Goal: Task Accomplishment & Management: Complete application form

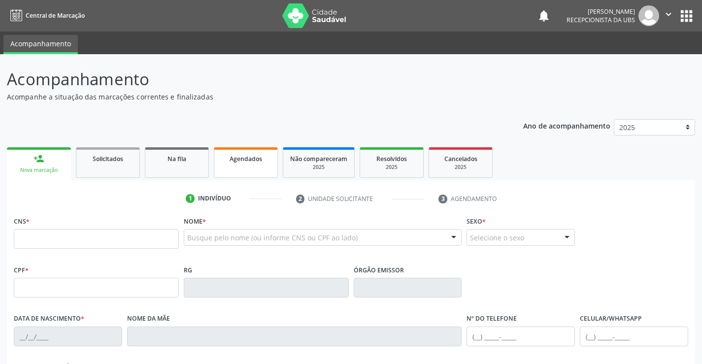
click at [261, 164] on link "Agendados" at bounding box center [246, 162] width 64 height 31
select select "8"
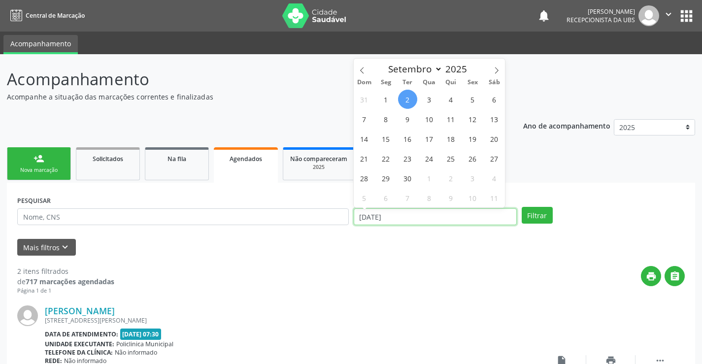
click at [418, 219] on input "[DATE]" at bounding box center [435, 216] width 163 height 17
click at [454, 122] on span "11" at bounding box center [450, 118] width 19 height 19
type input "[DATE]"
click at [454, 122] on span "11" at bounding box center [450, 118] width 19 height 19
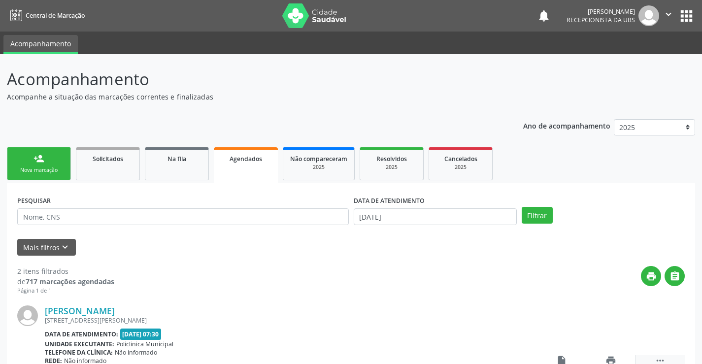
click at [664, 360] on icon "" at bounding box center [660, 360] width 11 height 11
click at [374, 222] on input "[DATE]" at bounding box center [435, 216] width 163 height 17
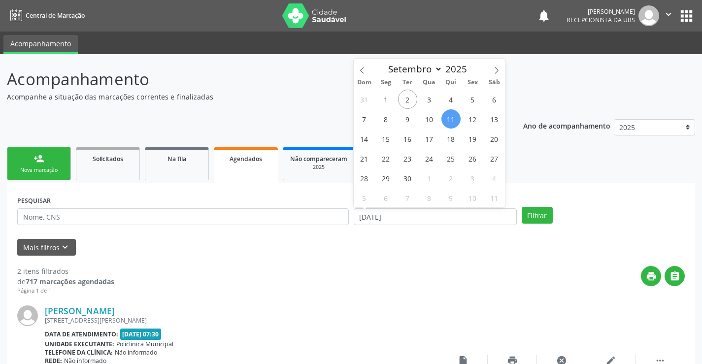
click at [453, 120] on span "11" at bounding box center [450, 118] width 19 height 19
type input "[DATE]"
click at [453, 120] on span "11" at bounding box center [450, 118] width 19 height 19
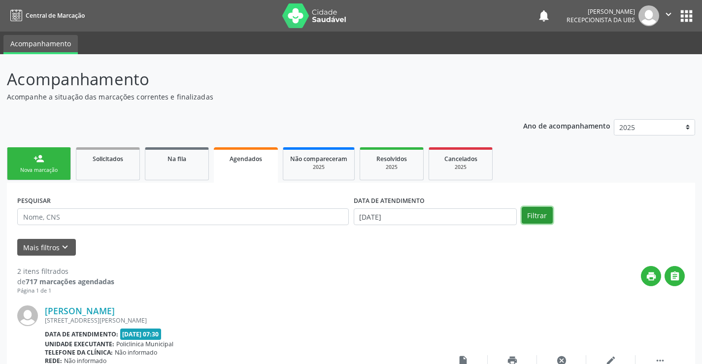
click at [527, 214] on button "Filtrar" at bounding box center [537, 215] width 31 height 17
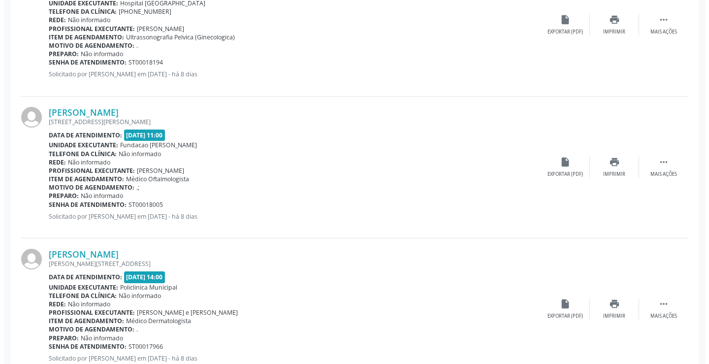
scroll to position [1084, 0]
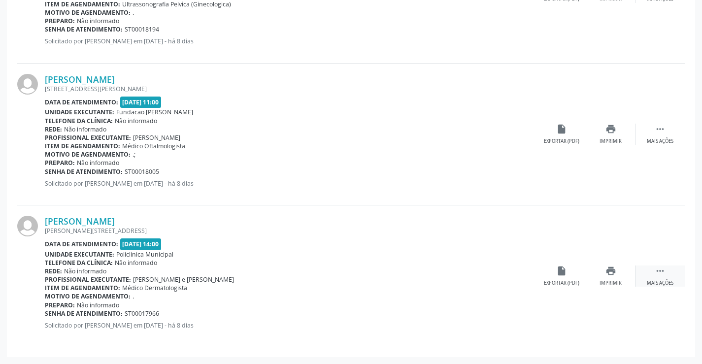
click at [664, 274] on icon "" at bounding box center [660, 270] width 11 height 11
click at [561, 271] on icon "cancel" at bounding box center [561, 270] width 11 height 11
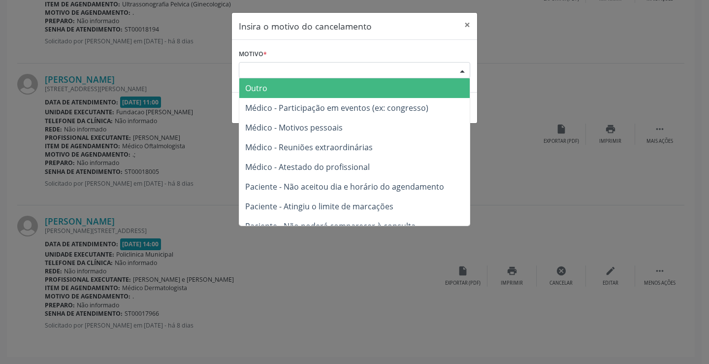
click at [331, 73] on div "Escolha o motivo" at bounding box center [355, 70] width 232 height 17
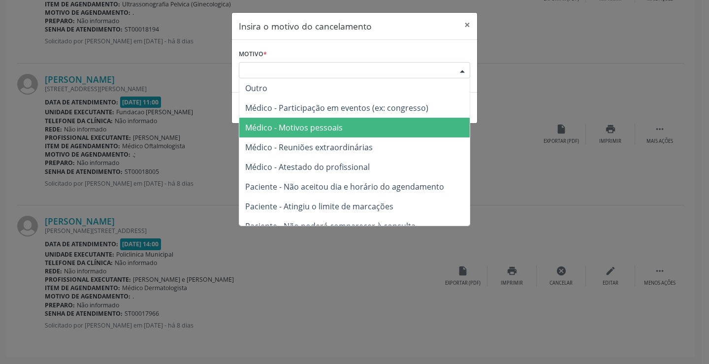
click at [315, 133] on span "Médico - Motivos pessoais" at bounding box center [294, 127] width 98 height 11
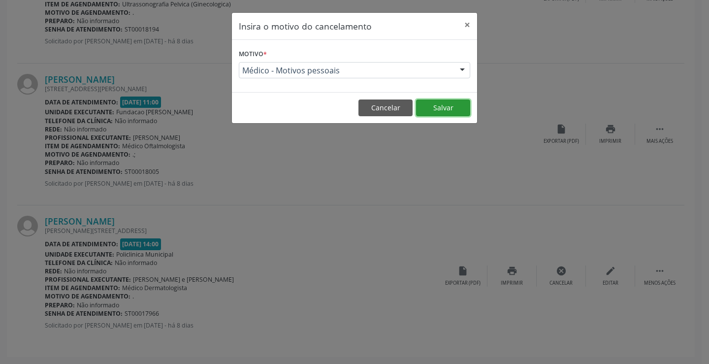
click at [439, 104] on button "Salvar" at bounding box center [443, 108] width 54 height 17
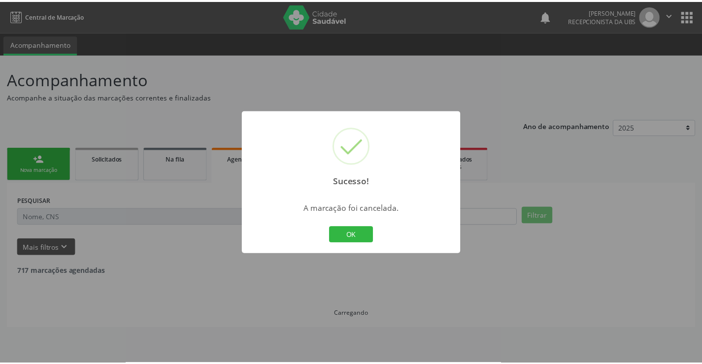
scroll to position [0, 0]
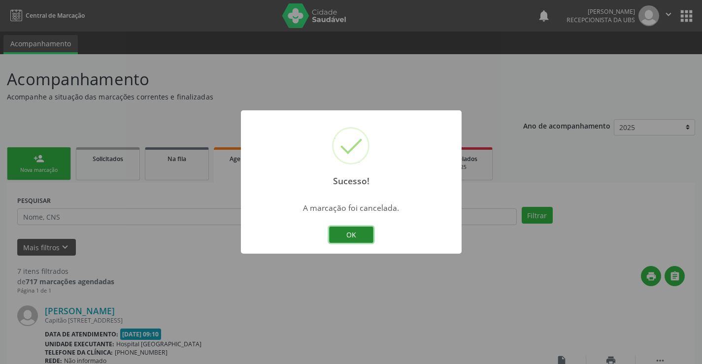
click at [361, 232] on button "OK" at bounding box center [351, 235] width 44 height 17
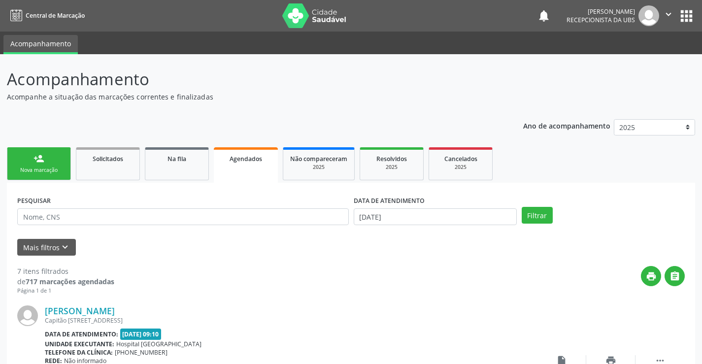
click at [19, 159] on link "person_add Nova marcação" at bounding box center [39, 163] width 64 height 33
click at [36, 166] on link "person_add Nova marcação" at bounding box center [39, 163] width 64 height 33
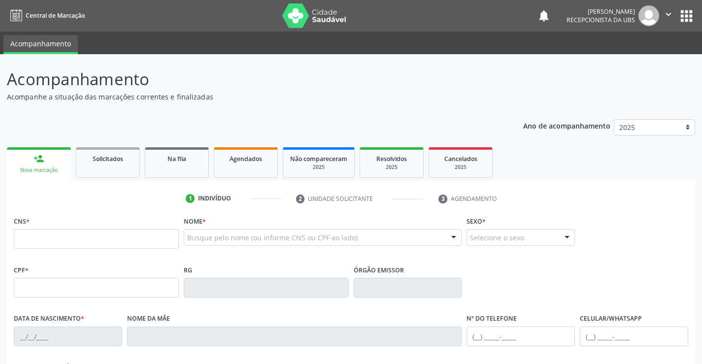
click at [36, 164] on link "person_add Nova marcação" at bounding box center [39, 163] width 64 height 33
click at [39, 241] on input "text" at bounding box center [96, 239] width 165 height 20
paste input "898 0063 0493 0498"
type input "898 0063 0493 0498"
type input "[DATE]"
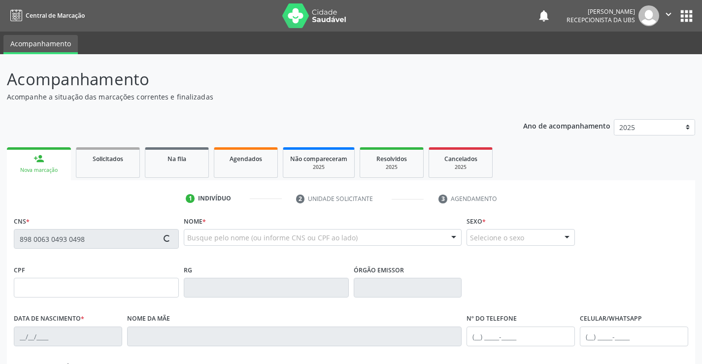
type input "[PERSON_NAME]"
type input "[PHONE_NUMBER]"
type input "116.237.944-80"
type input "294"
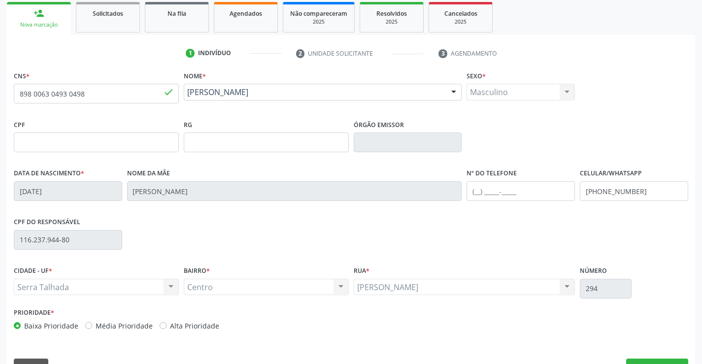
scroll to position [170, 0]
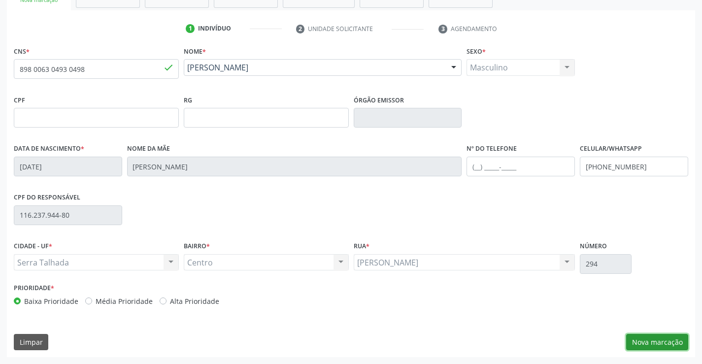
click at [665, 342] on button "Nova marcação" at bounding box center [657, 342] width 62 height 17
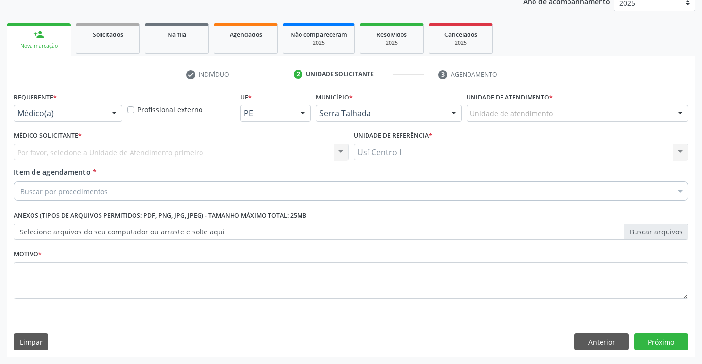
scroll to position [124, 0]
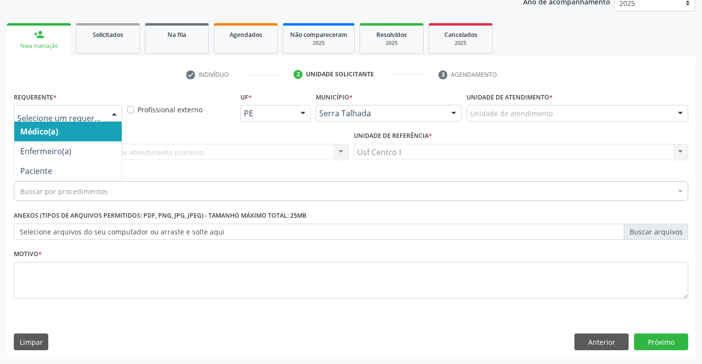
click at [113, 113] on div at bounding box center [114, 113] width 15 height 17
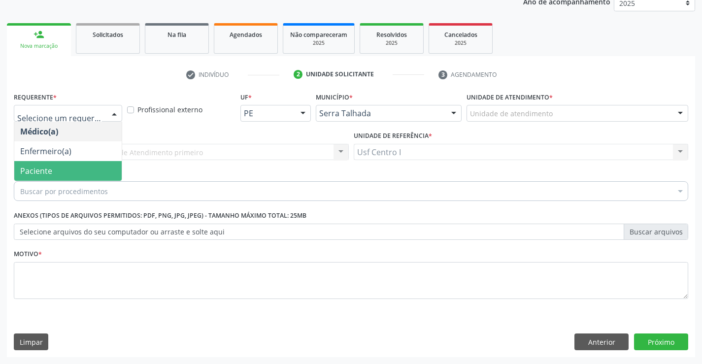
click at [88, 169] on span "Paciente" at bounding box center [67, 171] width 107 height 20
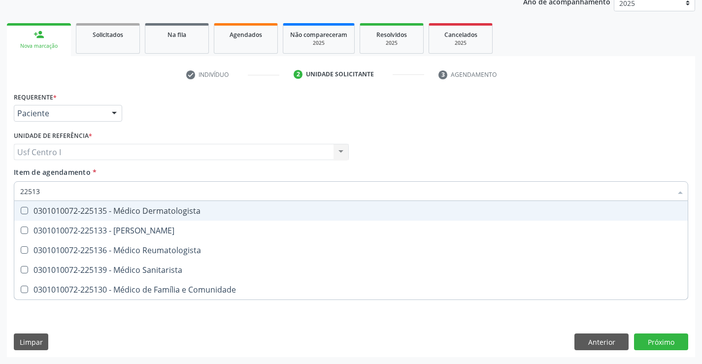
type input "225135"
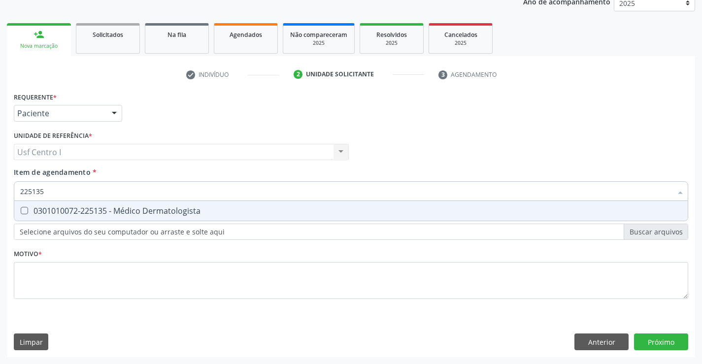
click at [27, 208] on Dermatologista at bounding box center [24, 210] width 7 height 7
click at [21, 208] on Dermatologista "checkbox" at bounding box center [17, 210] width 6 height 6
checkbox Dermatologista "true"
click at [660, 342] on div "Requerente * Paciente Médico(a) Enfermeiro(a) Paciente Nenhum resultado encontr…" at bounding box center [351, 223] width 688 height 267
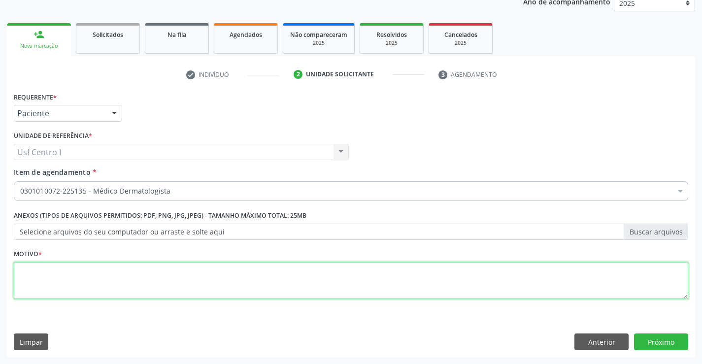
click at [29, 273] on textarea at bounding box center [351, 280] width 674 height 37
type textarea ","
click at [668, 345] on button "Próximo" at bounding box center [661, 341] width 54 height 17
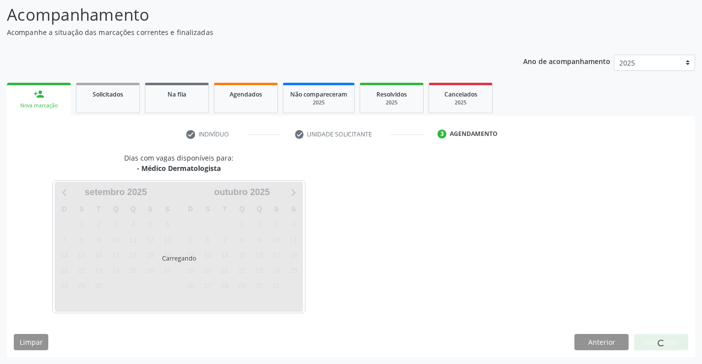
scroll to position [65, 0]
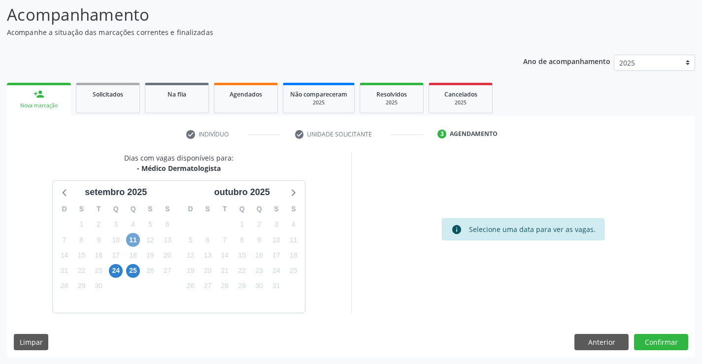
click at [133, 241] on span "11" at bounding box center [133, 240] width 14 height 14
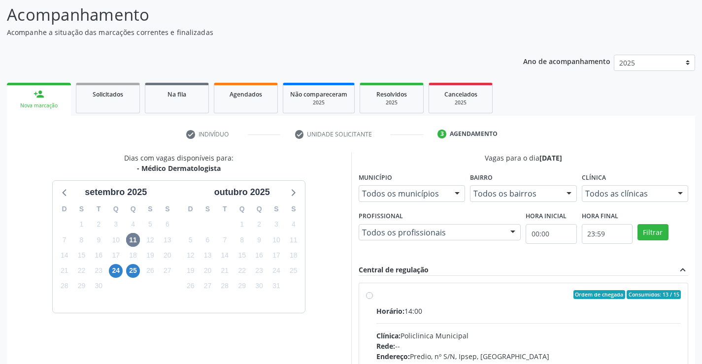
click at [376, 294] on label "Ordem de chegada Consumidos: 13 / 15 Horário: 14:00 Clínica: Policlinica Munici…" at bounding box center [528, 365] width 305 height 151
click at [371, 294] on input "Ordem de chegada Consumidos: 13 / 15 Horário: 14:00 Clínica: Policlinica Munici…" at bounding box center [369, 294] width 7 height 9
radio input "true"
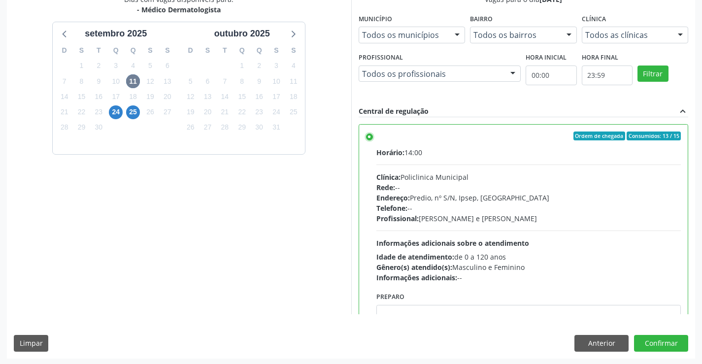
scroll to position [225, 0]
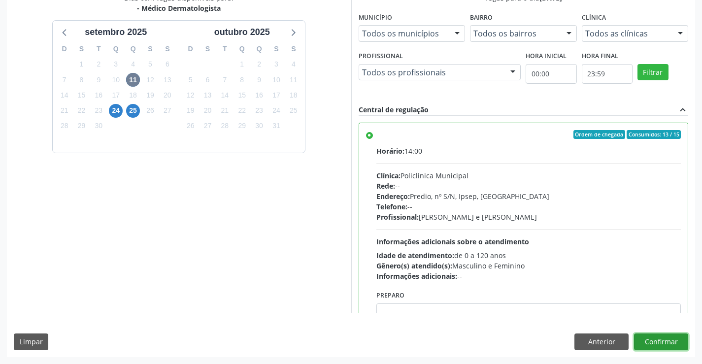
click at [666, 340] on button "Confirmar" at bounding box center [661, 341] width 54 height 17
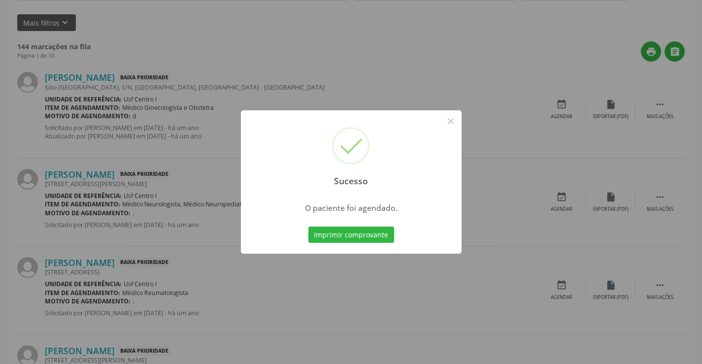
scroll to position [0, 0]
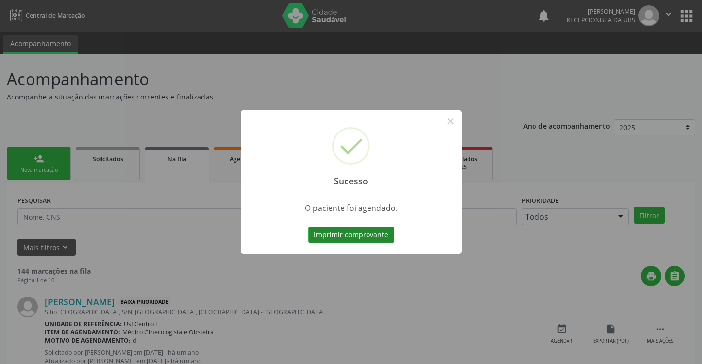
click at [361, 233] on button "Imprimir comprovante" at bounding box center [351, 235] width 86 height 17
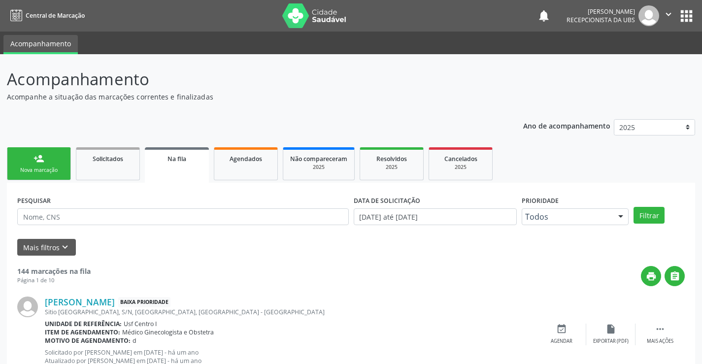
drag, startPoint x: 36, startPoint y: 180, endPoint x: 42, endPoint y: 160, distance: 21.2
click at [36, 179] on link "person_add Nova marcação" at bounding box center [39, 163] width 64 height 33
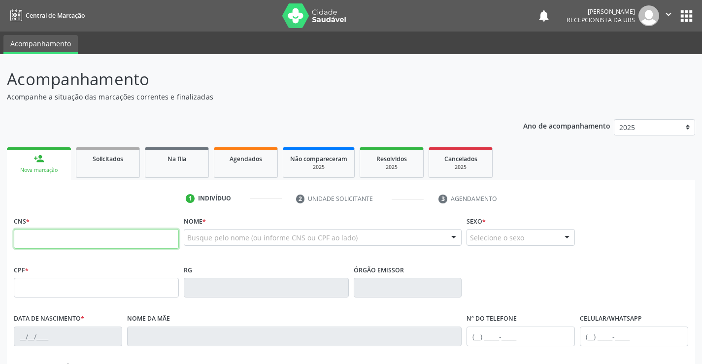
click at [33, 240] on input "text" at bounding box center [96, 239] width 165 height 20
type input "704 2057 0531 6181"
type input "454.688.854-68"
type input "[DATE]"
type input "[PERSON_NAME]"
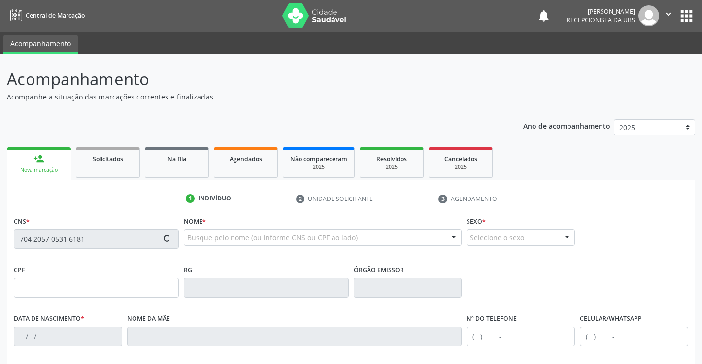
type input "[PHONE_NUMBER]"
type input "235"
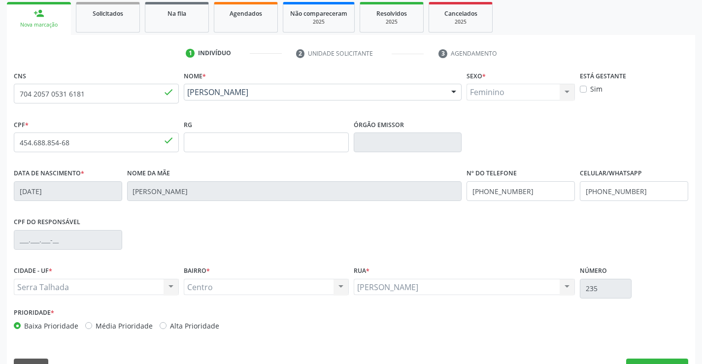
scroll to position [170, 0]
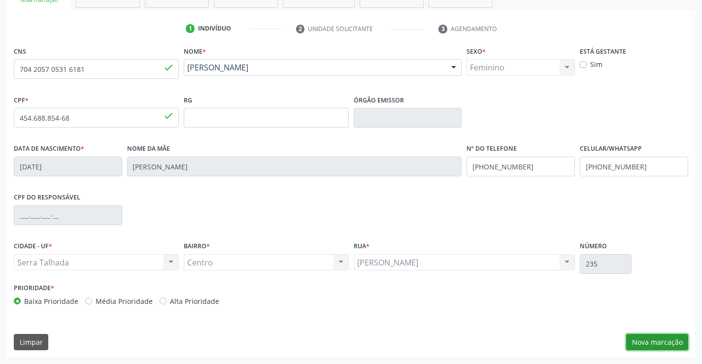
click at [656, 344] on button "Nova marcação" at bounding box center [657, 342] width 62 height 17
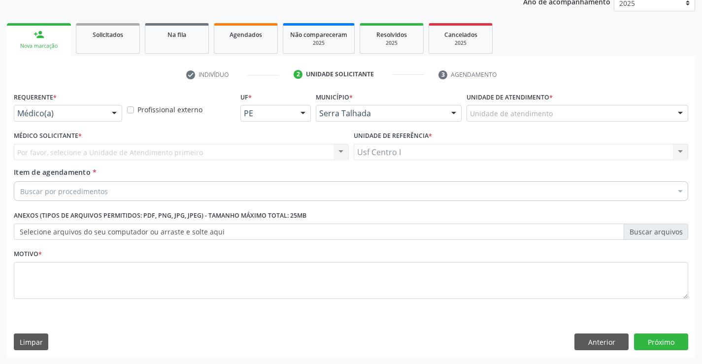
scroll to position [124, 0]
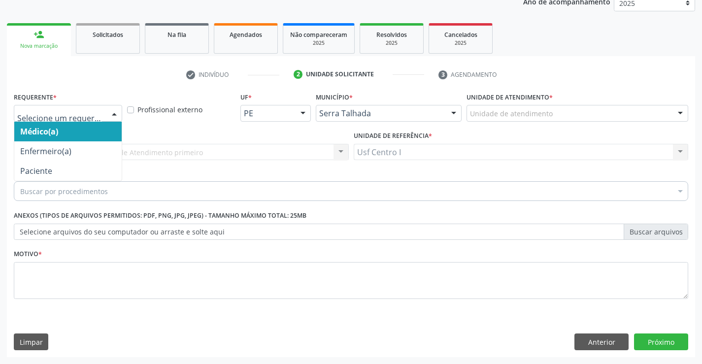
click at [114, 113] on div at bounding box center [114, 113] width 15 height 17
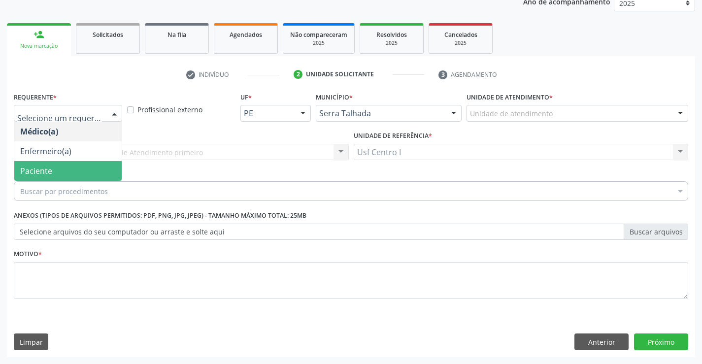
click at [94, 168] on span "Paciente" at bounding box center [67, 171] width 107 height 20
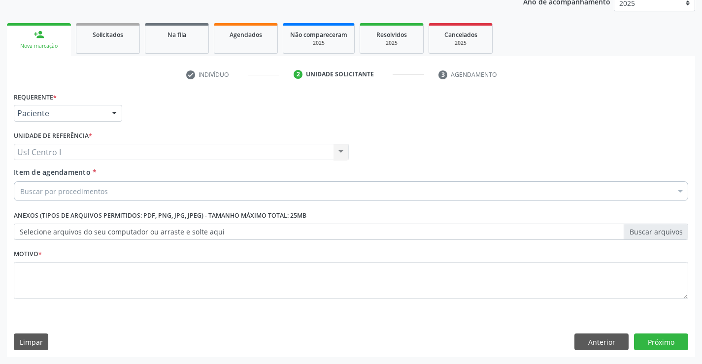
drag, startPoint x: 26, startPoint y: 188, endPoint x: 30, endPoint y: 181, distance: 8.2
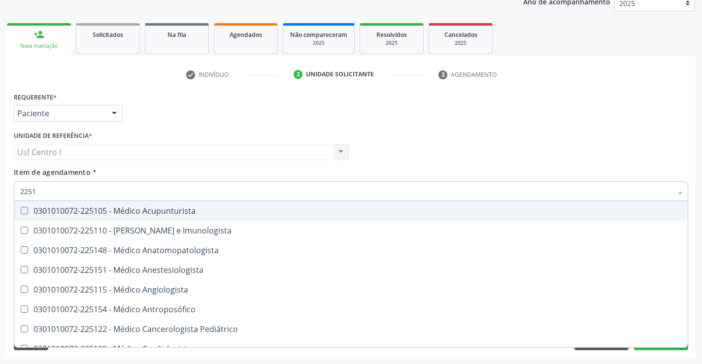
type input "22513"
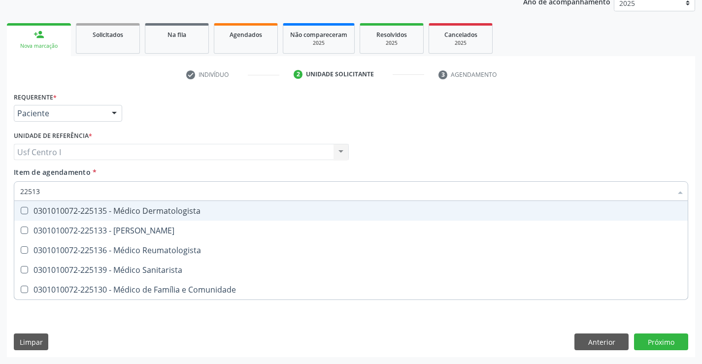
click at [24, 205] on span "0301010072-225135 - Médico Dermatologista" at bounding box center [350, 211] width 673 height 20
checkbox Dermatologista "true"
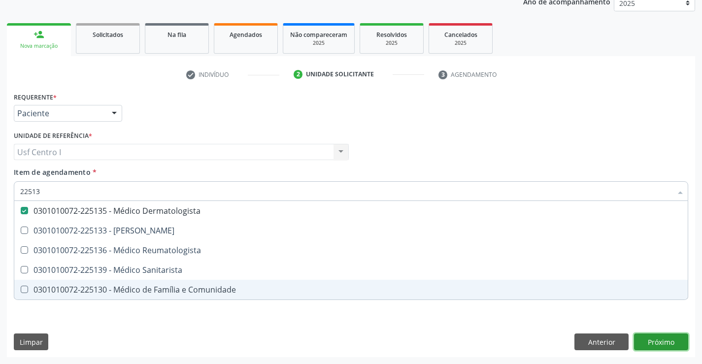
click at [659, 339] on div "Requerente * Paciente Médico(a) Enfermeiro(a) Paciente Nenhum resultado encontr…" at bounding box center [351, 223] width 688 height 267
checkbox Psiquiatra "true"
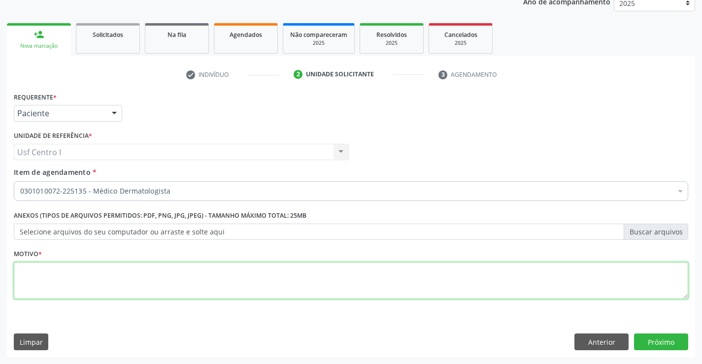
click at [21, 268] on textarea at bounding box center [351, 280] width 674 height 37
type textarea ","
click at [664, 338] on button "Próximo" at bounding box center [661, 341] width 54 height 17
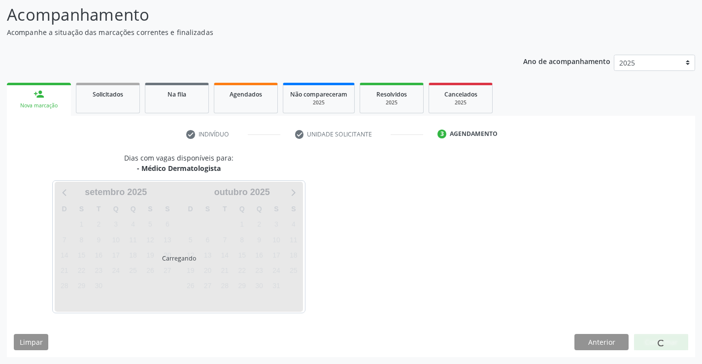
scroll to position [65, 0]
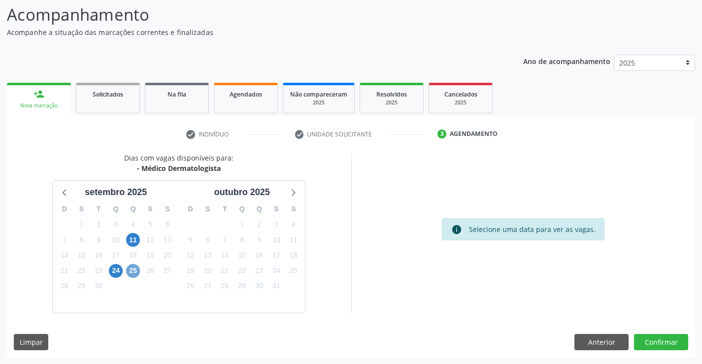
click at [129, 270] on span "25" at bounding box center [133, 271] width 14 height 14
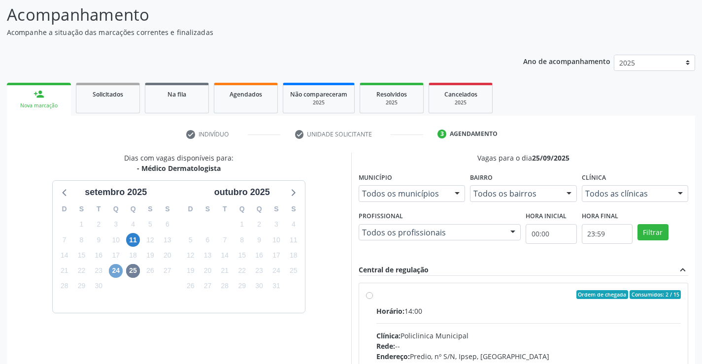
click at [113, 272] on span "24" at bounding box center [116, 271] width 14 height 14
click at [376, 297] on label "Ordem de chegada Consumidos: 4 / 6 Horário: 07:00 Clínica: Centro de Reabilitac…" at bounding box center [528, 365] width 305 height 151
click at [369, 297] on input "Ordem de chegada Consumidos: 4 / 6 Horário: 07:00 Clínica: Centro de Reabilitac…" at bounding box center [369, 294] width 7 height 9
radio input "true"
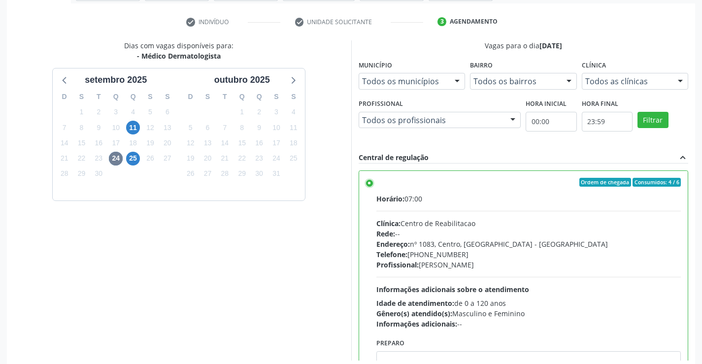
scroll to position [225, 0]
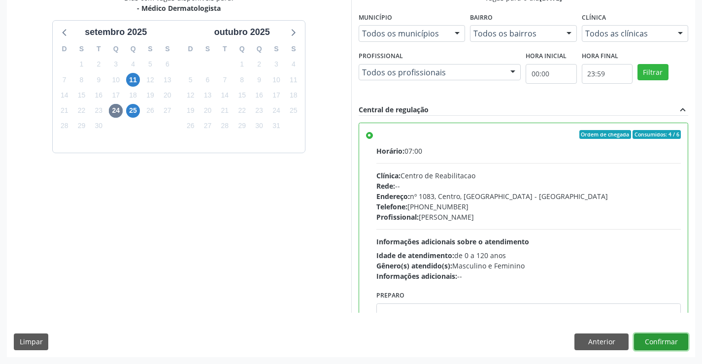
click at [658, 345] on button "Confirmar" at bounding box center [661, 341] width 54 height 17
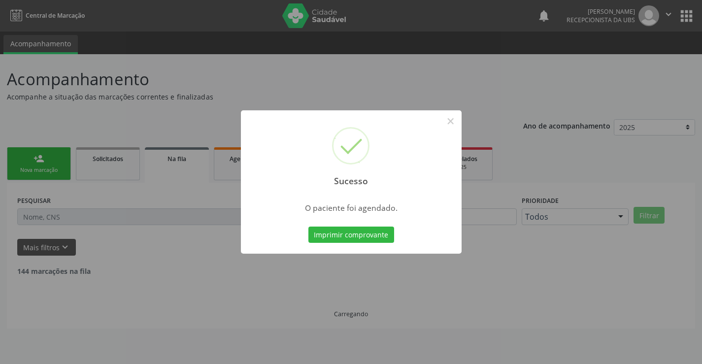
scroll to position [0, 0]
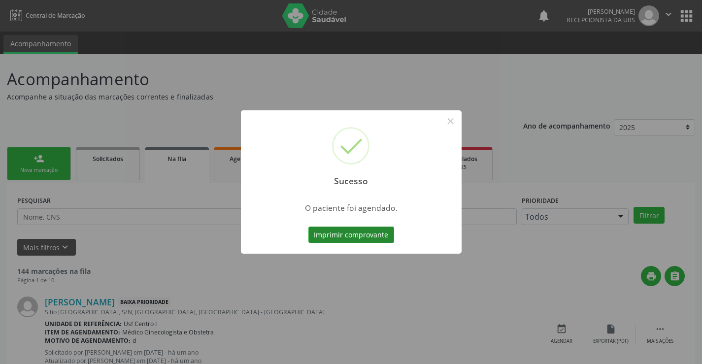
click at [358, 234] on button "Imprimir comprovante" at bounding box center [351, 235] width 86 height 17
